Goal: Find specific page/section: Find specific page/section

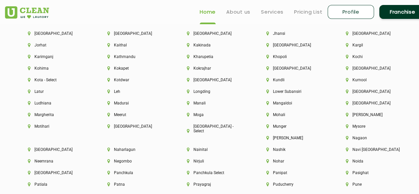
scroll to position [1614, 0]
click at [284, 48] on li "[GEOGRAPHIC_DATA]" at bounding box center [294, 45] width 57 height 5
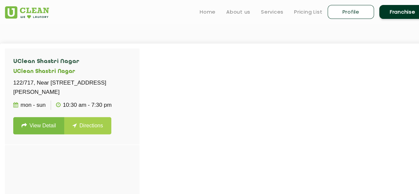
scroll to position [166, 0]
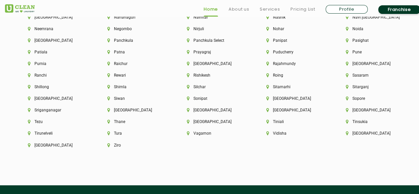
scroll to position [1747, 0]
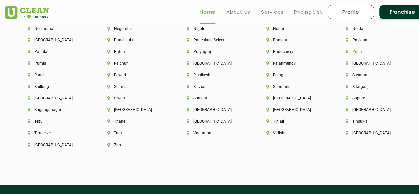
click at [346, 54] on li "Pune" at bounding box center [374, 51] width 57 height 5
